Goal: Check status

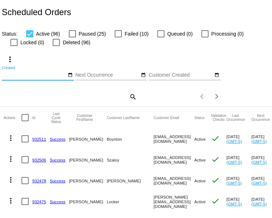
click at [34, 78] on input "Created" at bounding box center [34, 75] width 65 height 6
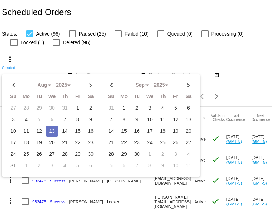
click at [169, 46] on div "Status: Active (96) Paused (25) Failed (10) Queued (0) Processing (0) Locked (0…" at bounding box center [136, 35] width 272 height 22
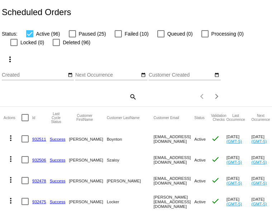
click at [132, 102] on mat-icon "search" at bounding box center [133, 96] width 9 height 11
click at [94, 107] on div "Search" at bounding box center [69, 96] width 135 height 20
click at [87, 100] on div "Search" at bounding box center [69, 93] width 135 height 14
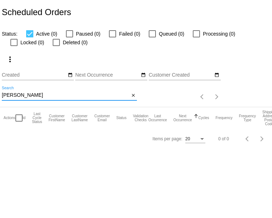
type input "[PERSON_NAME]"
click at [116, 37] on div at bounding box center [112, 33] width 7 height 7
click at [113, 38] on input "Failed (0)" at bounding box center [112, 37] width 0 height 0
checkbox input "true"
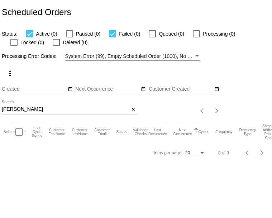
click at [43, 114] on div "[PERSON_NAME] Search" at bounding box center [66, 107] width 128 height 14
click at [36, 112] on input "[PERSON_NAME]" at bounding box center [66, 109] width 128 height 6
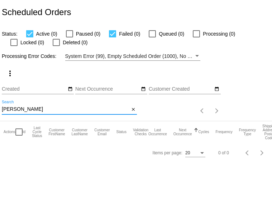
click at [36, 112] on input "[PERSON_NAME]" at bounding box center [66, 109] width 128 height 6
paste input ".[PERSON_NAME][EMAIL_ADDRESS][DOMAIN_NAME]"
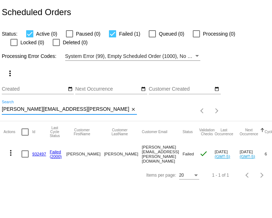
type input "[PERSON_NAME][EMAIL_ADDRESS][PERSON_NAME][DOMAIN_NAME]"
click at [41, 156] on link "932497" at bounding box center [39, 153] width 14 height 5
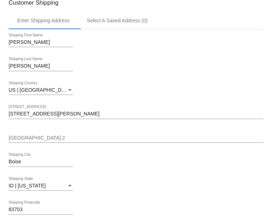
scroll to position [271, 0]
